Goal: Task Accomplishment & Management: Use online tool/utility

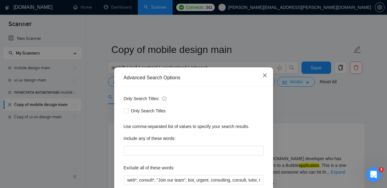
click at [263, 79] on span "Close" at bounding box center [265, 75] width 17 height 17
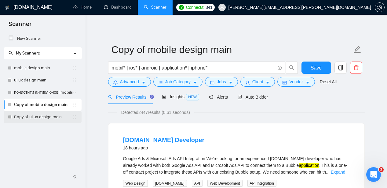
click at [55, 118] on link "Copy of ui ux design main" at bounding box center [43, 117] width 58 height 12
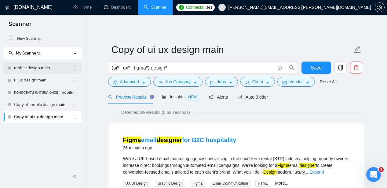
click at [39, 71] on link "mobile design main" at bounding box center [43, 68] width 58 height 12
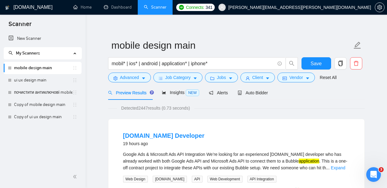
scroll to position [4, 0]
click at [50, 117] on link "Copy of ui ux design main" at bounding box center [43, 117] width 58 height 12
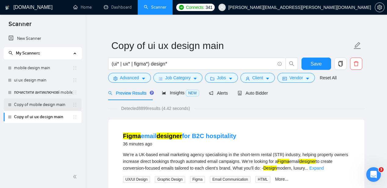
click at [53, 104] on link "Copy of mobile design main" at bounding box center [43, 104] width 58 height 12
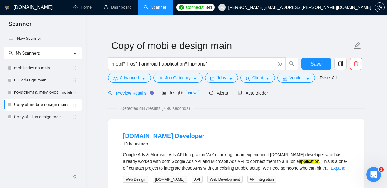
drag, startPoint x: 210, startPoint y: 66, endPoint x: 102, endPoint y: 64, distance: 107.7
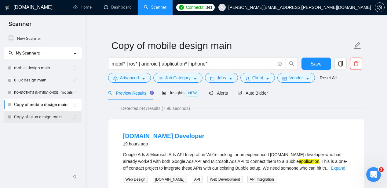
click at [46, 116] on link "Copy of ui ux design main" at bounding box center [43, 117] width 58 height 12
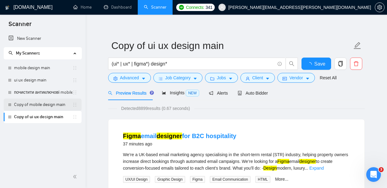
click at [52, 106] on link "Copy of mobile design main" at bounding box center [43, 104] width 58 height 12
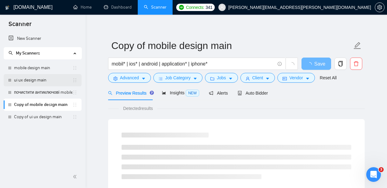
click at [49, 82] on link "ui ux design main" at bounding box center [43, 80] width 58 height 12
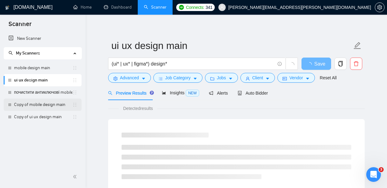
click at [48, 103] on link "Copy of mobile design main" at bounding box center [43, 104] width 58 height 12
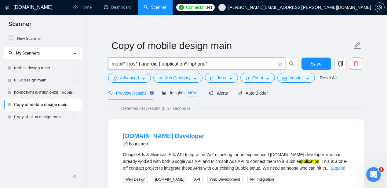
drag, startPoint x: 218, startPoint y: 64, endPoint x: 109, endPoint y: 62, distance: 108.9
click at [109, 62] on span "mobil* | ios* | android | application* | iphone*" at bounding box center [196, 63] width 177 height 12
paste input "(web | website | "web app" | "web application" | "web platform" | dashboard | p…"
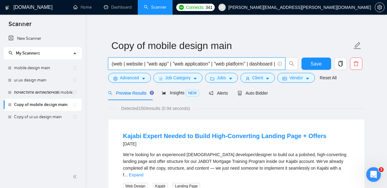
click at [253, 65] on input "(web | website | "web app" | "web application" | "web platform" | dashboard | p…" at bounding box center [193, 64] width 163 height 8
type input "(web | website | "web app" | "web application" | "web platform" redesign*"
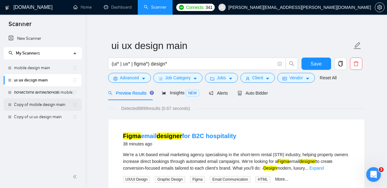
click at [49, 106] on link "Copy of mobile design main" at bounding box center [43, 104] width 58 height 12
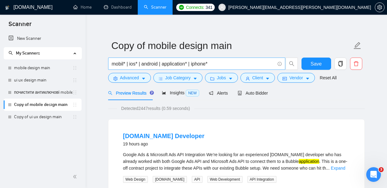
click at [245, 63] on input "mobil* | ios* | android | application* | iphone*" at bounding box center [193, 64] width 163 height 8
click at [211, 64] on input "mobil* | ios*" at bounding box center [193, 64] width 163 height 8
click at [146, 66] on input "mobil* | ios*" at bounding box center [193, 64] width 163 height 8
type input "m"
paste input "(web | website | "web app" | "web application" | "web platform" | dashboard | p…"
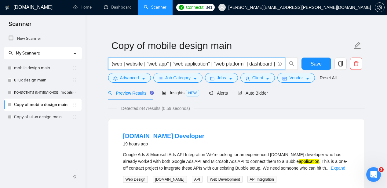
scroll to position [0, 113]
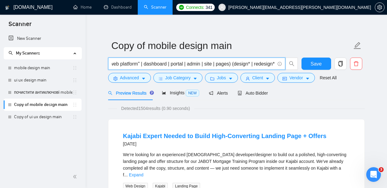
drag, startPoint x: 251, startPoint y: 65, endPoint x: 140, endPoint y: 65, distance: 110.7
click at [140, 65] on input "(web | website | "web app" | "web application" | "web platform" | dashboard | p…" at bounding box center [193, 64] width 163 height 8
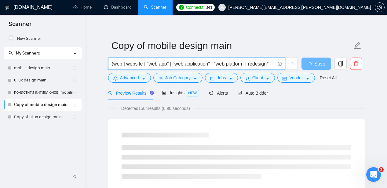
scroll to position [0, 0]
click at [220, 64] on input "(web | website | "web app" | "web application" | "web platform| redesign*" at bounding box center [193, 64] width 163 height 8
click at [248, 66] on input "(web | website | "web app" | "web application" | web platform| redesign*" at bounding box center [193, 64] width 163 height 8
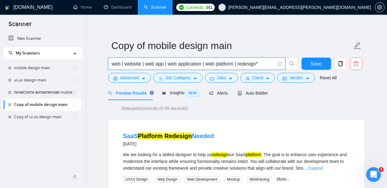
drag, startPoint x: 267, startPoint y: 66, endPoint x: 259, endPoint y: 66, distance: 8.3
click at [259, 66] on input "web | website | web app | web application | web platform | redesign*" at bounding box center [193, 64] width 163 height 8
paste input "*"
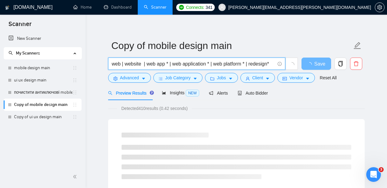
paste input "*"
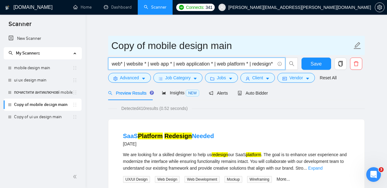
type input "web* | website * | web app * | web application * | web platform * | redesign*"
click at [356, 44] on icon "edit" at bounding box center [358, 46] width 8 height 8
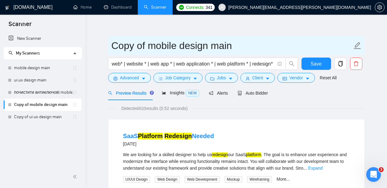
click at [359, 44] on icon "edit" at bounding box center [357, 45] width 7 height 7
click at [355, 44] on icon "edit" at bounding box center [358, 46] width 8 height 8
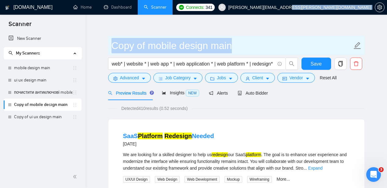
click at [355, 44] on icon "edit" at bounding box center [358, 46] width 8 height 8
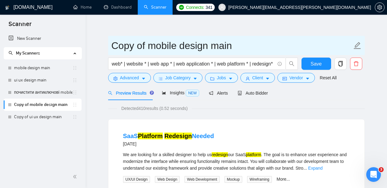
click at [360, 46] on icon "edit" at bounding box center [358, 46] width 8 height 8
drag, startPoint x: 178, startPoint y: 47, endPoint x: 107, endPoint y: 50, distance: 70.7
paste input "*"
type input "Web design main"
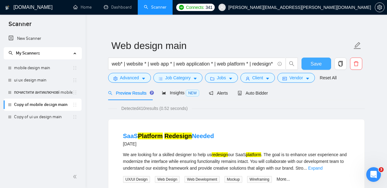
click at [307, 66] on button "Save" at bounding box center [317, 63] width 30 height 12
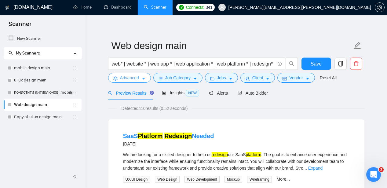
click at [134, 78] on span "Advanced" at bounding box center [129, 77] width 19 height 7
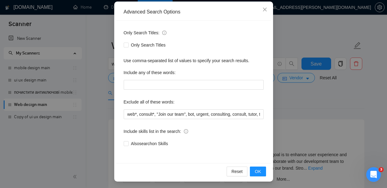
scroll to position [67, 0]
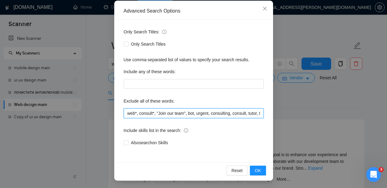
click at [135, 113] on input "web*, consult*, "Join our team", bot, urgent, consulting, consult, tutor, teach…" at bounding box center [194, 113] width 140 height 10
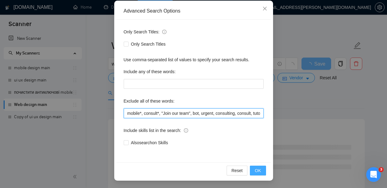
type input "mobile*, consult*, "Join our team", bot, urgent, consulting, consult, tutor, te…"
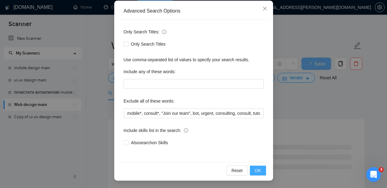
click at [259, 172] on span "OK" at bounding box center [258, 170] width 6 height 7
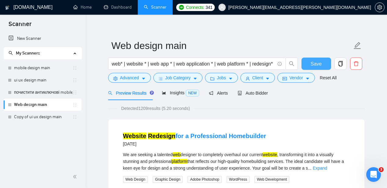
click at [316, 64] on span "Save" at bounding box center [316, 64] width 11 height 8
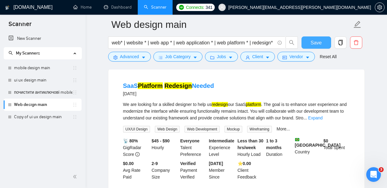
scroll to position [450, 0]
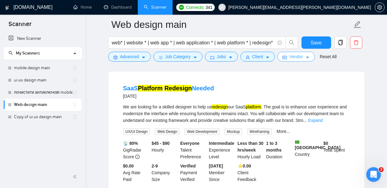
click at [303, 56] on span "Vendor" at bounding box center [296, 56] width 13 height 7
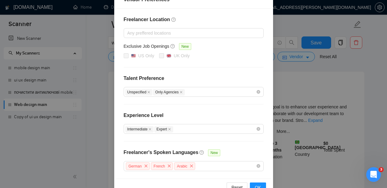
scroll to position [0, 0]
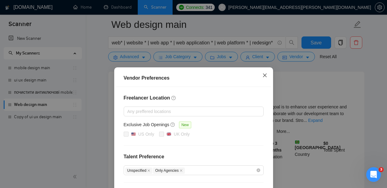
click at [266, 79] on span "Close" at bounding box center [265, 75] width 17 height 17
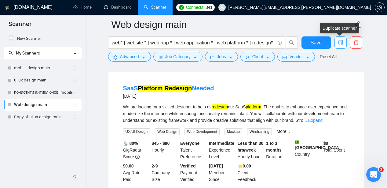
click at [342, 43] on icon "copy" at bounding box center [341, 43] width 6 height 6
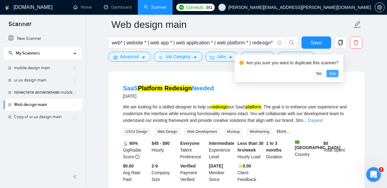
click at [335, 74] on span "Yes" at bounding box center [332, 73] width 7 height 7
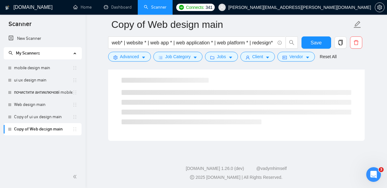
scroll to position [399, 0]
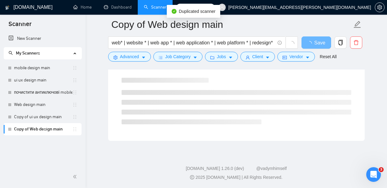
click at [41, 128] on link "Copy of Web design main" at bounding box center [43, 129] width 58 height 12
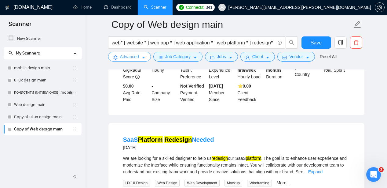
click at [138, 57] on span "Advanced" at bounding box center [129, 56] width 19 height 7
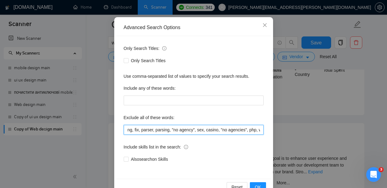
scroll to position [0, 513]
drag, startPoint x: 127, startPoint y: 131, endPoint x: 293, endPoint y: 131, distance: 166.3
click at [293, 131] on div "Advanced Search Options Only Search Titles: Only Search Titles Use comma-separa…" at bounding box center [193, 94] width 387 height 188
paste input "app "mobile app" "mobile application" ios android iphone ipad tablet watchos "r…"
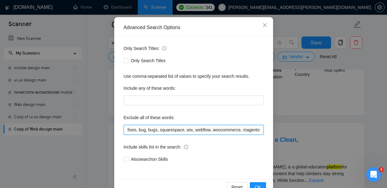
click at [142, 131] on input "mobile*, consult*, "Join our team", bot, urgent, consulting, consult, tutor, te…" at bounding box center [194, 130] width 140 height 10
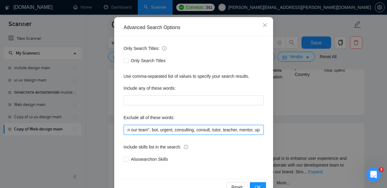
scroll to position [0, 0]
paste input "app "mobile app" "mobile application" ios android iphone ipad"
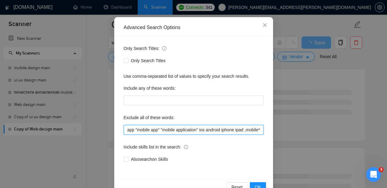
click at [240, 130] on input "app "mobile app" "mobile application" ios android iphone ipad ,mobile*, consult…" at bounding box center [194, 130] width 140 height 10
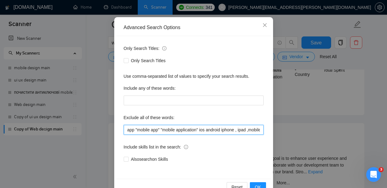
click at [227, 131] on input "app "mobile app" "mobile application" ios android iphone , ipad ,mobile*, consu…" at bounding box center [194, 130] width 140 height 10
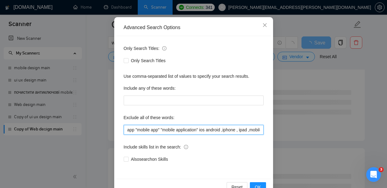
click at [209, 130] on input "app "mobile app" "mobile application" ios android ,iphone , ipad ,mobile*, cons…" at bounding box center [194, 130] width 140 height 10
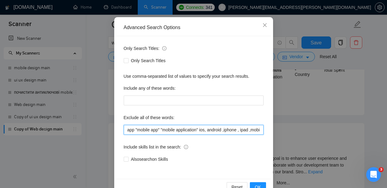
click at [202, 130] on input "app "mobile app" "mobile application" ios, android ,iphone , ipad ,mobile*, con…" at bounding box center [194, 130] width 140 height 10
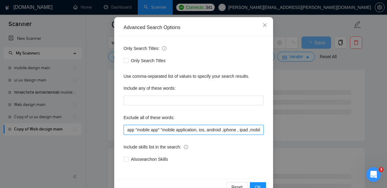
click at [162, 130] on input "app "mobile app" "mobile application, ios, android ,iphone , ipad ,mobile*, con…" at bounding box center [194, 130] width 140 height 10
click at [165, 130] on input "app "mobile app, "mobile application, ios, android ,iphone , ipad ,mobile*, con…" at bounding box center [194, 130] width 140 height 10
click at [139, 128] on input "app "mobile app, mobile application, ios, android ,iphone , ipad ,mobile*, cons…" at bounding box center [194, 130] width 140 height 10
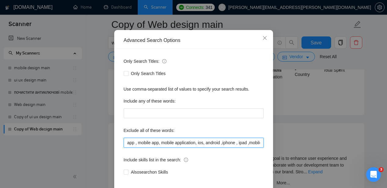
scroll to position [67, 0]
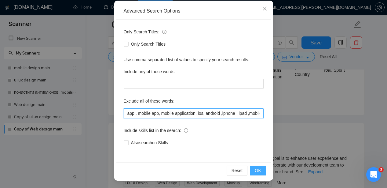
type input "app , mobile app, mobile application, ios, android ,iphone , ipad ,mobile*, con…"
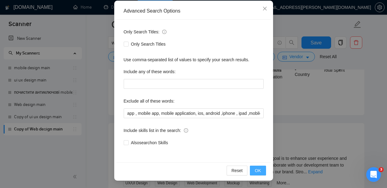
click at [262, 170] on button "OK" at bounding box center [258, 170] width 16 height 10
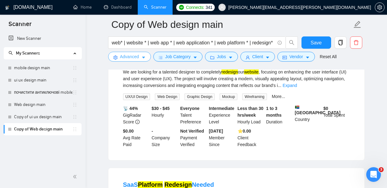
scroll to position [309, 0]
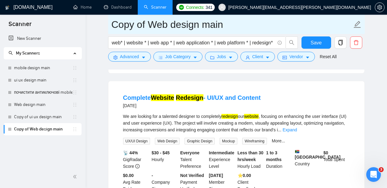
click at [357, 23] on icon "edit" at bounding box center [357, 24] width 7 height 7
click at [166, 25] on input "Copy of Web design main" at bounding box center [232, 24] width 241 height 15
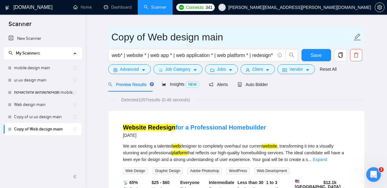
scroll to position [0, 0]
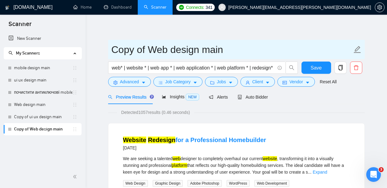
drag, startPoint x: 198, startPoint y: 50, endPoint x: 99, endPoint y: 46, distance: 98.6
paste input "Landing Page"
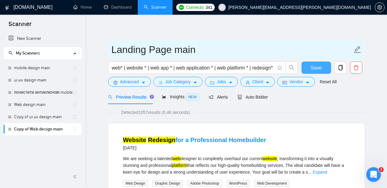
type input "Landing Page main"
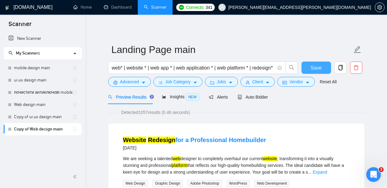
click at [320, 68] on span "Save" at bounding box center [316, 68] width 11 height 8
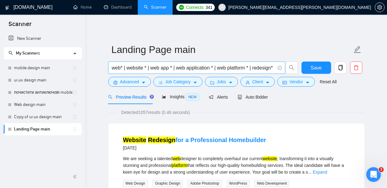
click at [267, 68] on input "web* | website * | web app * | web application * | web platform * | redesign*" at bounding box center [193, 68] width 163 height 8
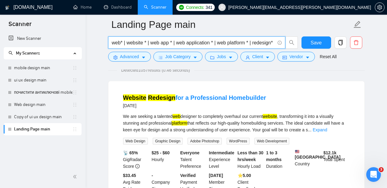
scroll to position [46, 0]
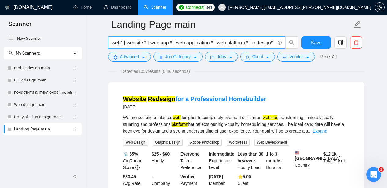
click at [267, 42] on input "web* | website * | web app * | web application * | web platform * | redesign*" at bounding box center [193, 43] width 163 height 8
drag, startPoint x: 274, startPoint y: 42, endPoint x: 83, endPoint y: 43, distance: 191.1
type input "*"
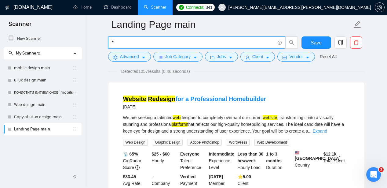
click at [117, 42] on input "*" at bounding box center [193, 43] width 163 height 8
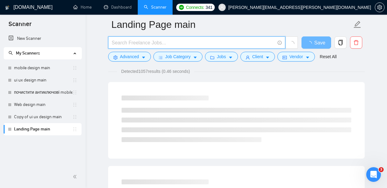
paste input "(landing*) (page*)) (design* | redesign*"
click at [157, 43] on input "(landing*) (page*)) (design* | redesign*" at bounding box center [193, 43] width 163 height 8
click at [154, 42] on input "(landing*) (page*)) design* | redesign*" at bounding box center [193, 43] width 163 height 8
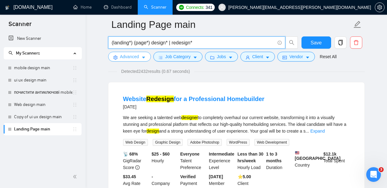
type input "(landing*) (page*) design* | redesign*"
click at [144, 56] on icon "caret-down" at bounding box center [144, 57] width 4 height 4
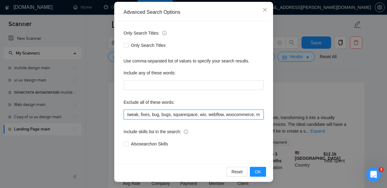
scroll to position [0, 640]
drag, startPoint x: 134, startPoint y: 115, endPoint x: 276, endPoint y: 120, distance: 142.3
click at [276, 120] on div "Advanced Search Options Only Search Titles: Only Search Titles Use comma-separa…" at bounding box center [193, 94] width 387 height 188
type input "a"
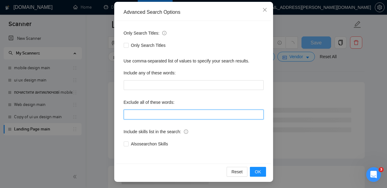
paste input "web*, site*, "web app", "web application", "web platform", dashboard*, portal*,…"
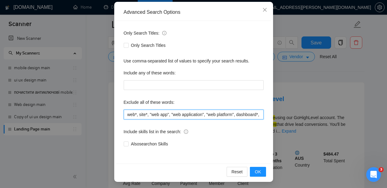
click at [148, 114] on input "web*, site*, "web app", "web application", "web platform", dashboard*, portal*,…" at bounding box center [194, 114] width 140 height 10
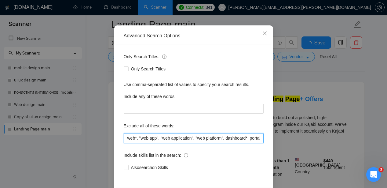
scroll to position [67, 0]
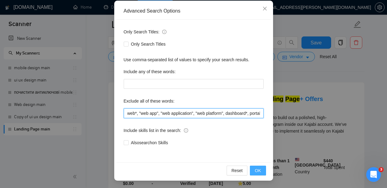
type input "web*, "web app", "web application", "web platform", dashboard*, portal*, admin*…"
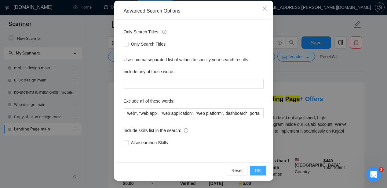
click at [260, 170] on span "OK" at bounding box center [258, 170] width 6 height 7
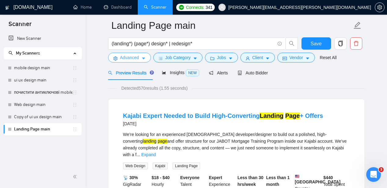
scroll to position [0, 0]
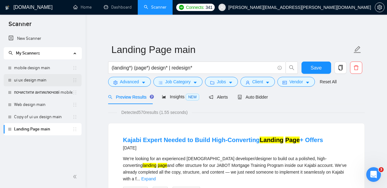
click at [35, 78] on link "ui ux design main" at bounding box center [43, 80] width 58 height 12
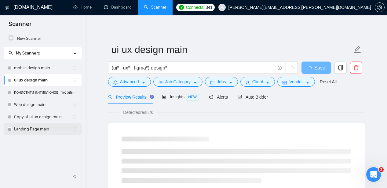
click at [37, 129] on link "Landing Page main" at bounding box center [43, 129] width 58 height 12
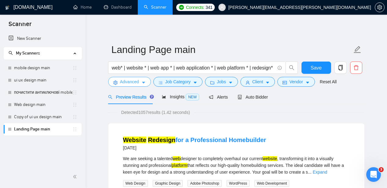
click at [143, 83] on icon "caret-down" at bounding box center [144, 82] width 4 height 4
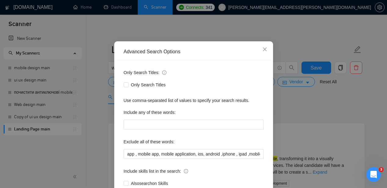
scroll to position [44, 0]
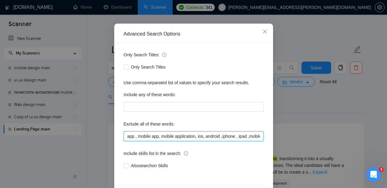
click at [167, 138] on input "app , mobile app, mobile application, ios, android ,iphone , ipad ,mobile*, con…" at bounding box center [194, 136] width 140 height 10
drag, startPoint x: 139, startPoint y: 139, endPoint x: 299, endPoint y: 165, distance: 161.8
click at [299, 165] on div "Advanced Search Options Only Search Titles: Only Search Titles Use comma-separa…" at bounding box center [193, 94] width 387 height 188
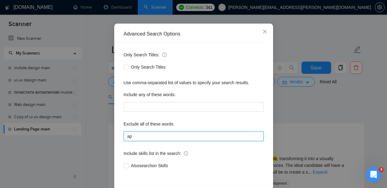
type input "a"
paste input "web*, site*, "web app", "web application", "web platform", dashboard*, portal*,…"
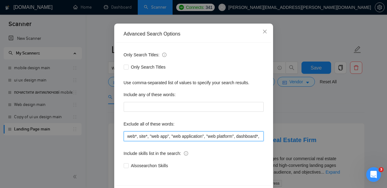
drag, startPoint x: 148, startPoint y: 137, endPoint x: 140, endPoint y: 137, distance: 7.7
click at [140, 137] on input "web*, site*, "web app", "web application", "web platform", dashboard*, portal*,…" at bounding box center [194, 136] width 140 height 10
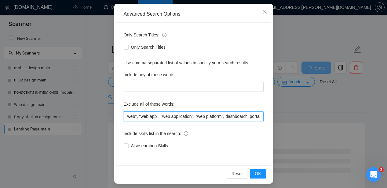
scroll to position [67, 0]
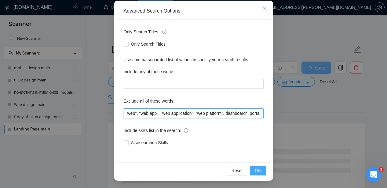
type input "web*, "web app", "web application", "web platform", dashboard*, portal*, admin*…"
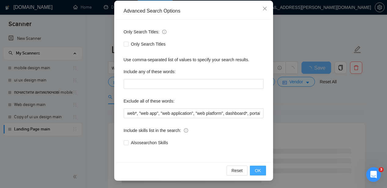
click at [263, 172] on button "OK" at bounding box center [258, 170] width 16 height 10
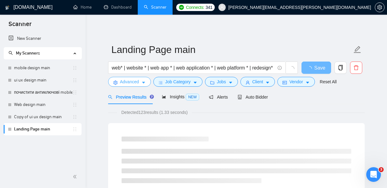
scroll to position [0, 0]
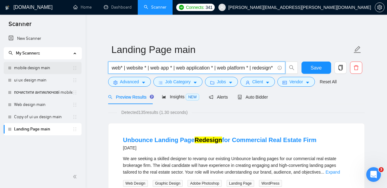
drag, startPoint x: 268, startPoint y: 65, endPoint x: 57, endPoint y: 66, distance: 211.0
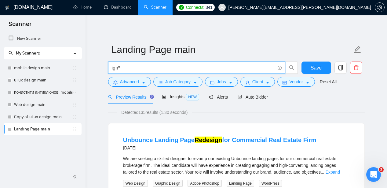
drag, startPoint x: 127, startPoint y: 65, endPoint x: 98, endPoint y: 64, distance: 29.1
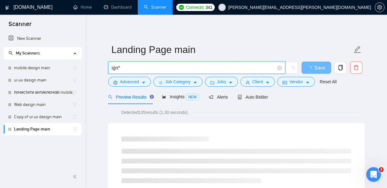
paste input "((landing*) (page*)) | ((squeeze*) (page*)) | ((lead*) (capture*) (page*)) | (l…"
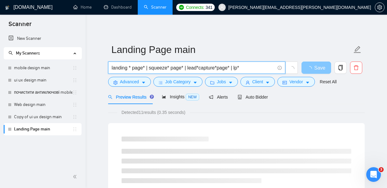
type input "landing * page* | squeeze* page* | lead*capture*page* | lp*"
click at [324, 66] on button "Save" at bounding box center [317, 67] width 30 height 12
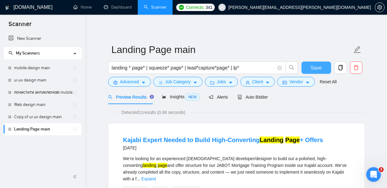
click at [316, 65] on span "Save" at bounding box center [316, 68] width 11 height 8
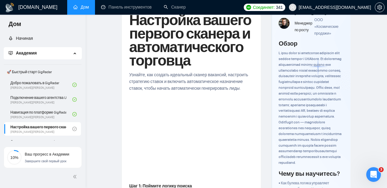
scroll to position [27, 0]
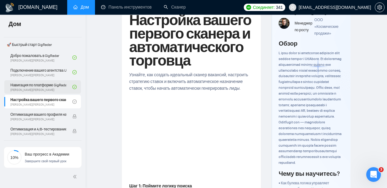
click at [59, 87] on link "Навигация по платформе GigRadar [PERSON_NAME]" at bounding box center [41, 86] width 62 height 13
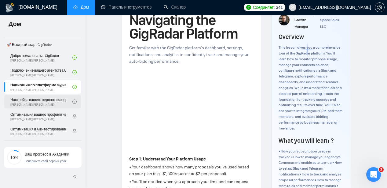
click at [60, 101] on link "Настройка вашего первого сканера и автоматического торговца [PERSON_NAME][GEOGR…" at bounding box center [41, 101] width 62 height 13
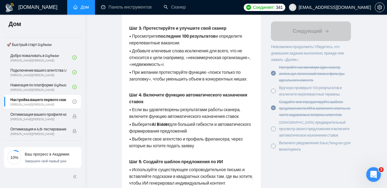
scroll to position [375, 0]
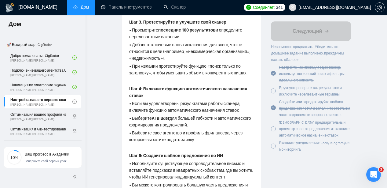
click at [276, 91] on div at bounding box center [273, 90] width 5 height 5
click at [274, 131] on div at bounding box center [273, 128] width 5 height 5
click at [276, 148] on div at bounding box center [273, 145] width 5 height 5
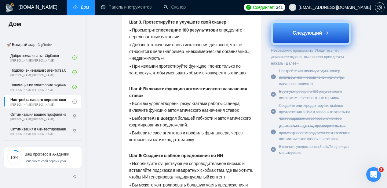
click at [301, 33] on font "Следующий" at bounding box center [308, 33] width 30 height 6
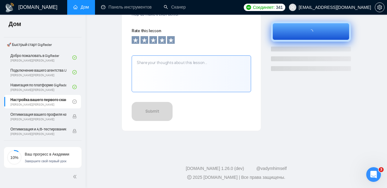
scroll to position [256, 0]
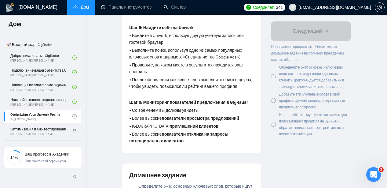
scroll to position [376, 0]
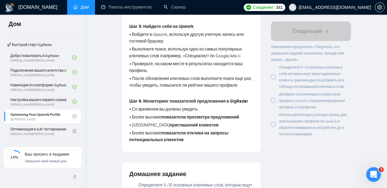
click at [276, 78] on div at bounding box center [273, 76] width 5 height 5
click at [272, 101] on div at bounding box center [273, 100] width 5 height 5
click at [275, 122] on div at bounding box center [273, 124] width 5 height 5
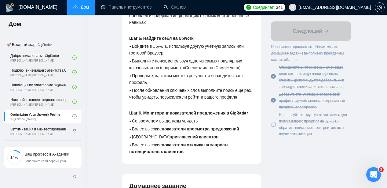
scroll to position [364, 0]
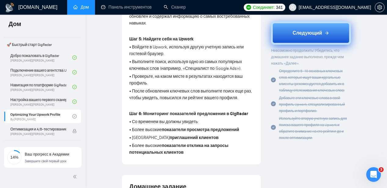
click at [302, 31] on font "Следующий" at bounding box center [308, 33] width 30 height 6
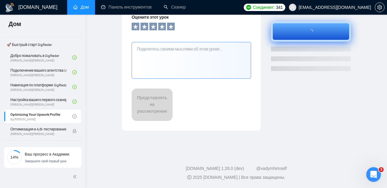
scroll to position [145, 0]
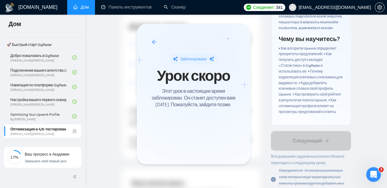
click at [39, 77] on div at bounding box center [193, 94] width 387 height 188
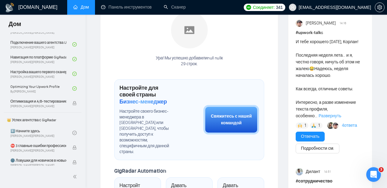
scroll to position [58, 0]
